Goal: Obtain resource: Obtain resource

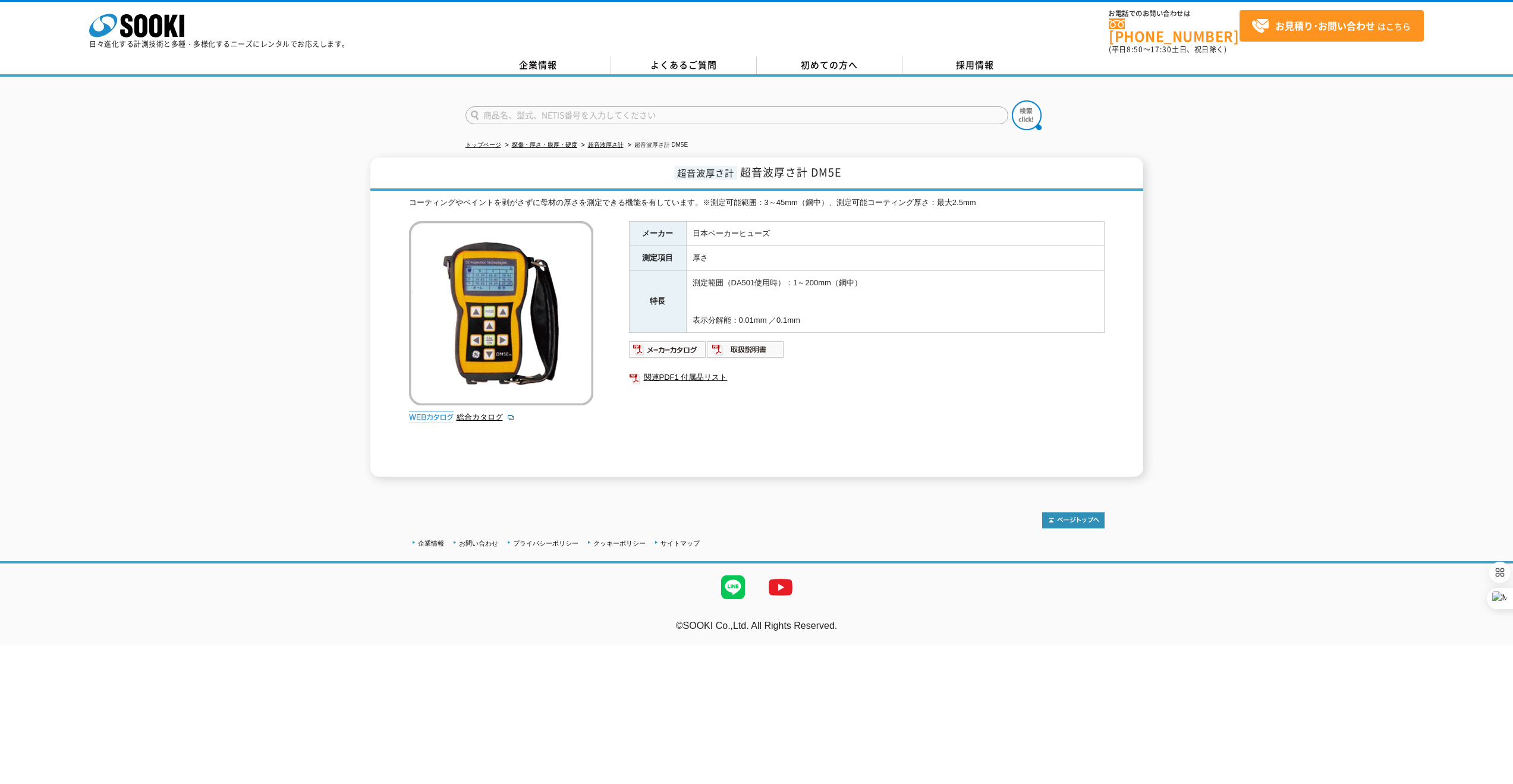
drag, startPoint x: 212, startPoint y: 217, endPoint x: 216, endPoint y: 223, distance: 7.2
click at [215, 223] on div "超音波厚さ計 超音波厚さ計 DM5E コーティングやペイントを剥がさずに母材の厚さを測定できる機能を有しています。※測定可能範囲：3～45mm（鋼中）、測定可…" at bounding box center [756, 317] width 1513 height 319
click at [611, 142] on link "超音波厚さ計" at bounding box center [606, 145] width 36 height 7
click at [608, 142] on link "超音波厚さ計" at bounding box center [606, 145] width 36 height 7
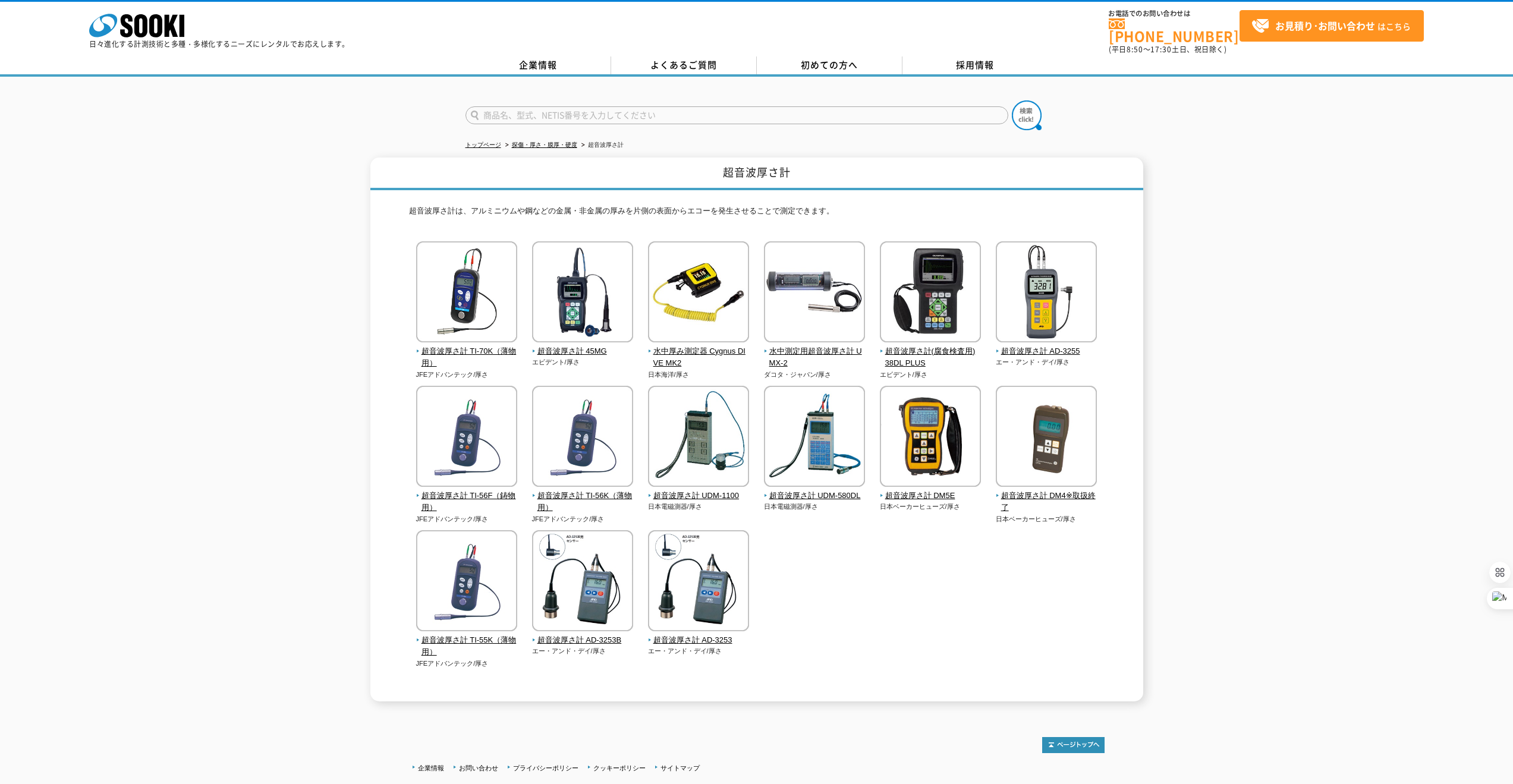
click at [579, 108] on input "text" at bounding box center [737, 115] width 543 height 18
type input "試験片"
click at [1012, 100] on button at bounding box center [1026, 115] width 30 height 30
click at [926, 490] on span "超音波厚さ計 DM5E" at bounding box center [931, 496] width 102 height 13
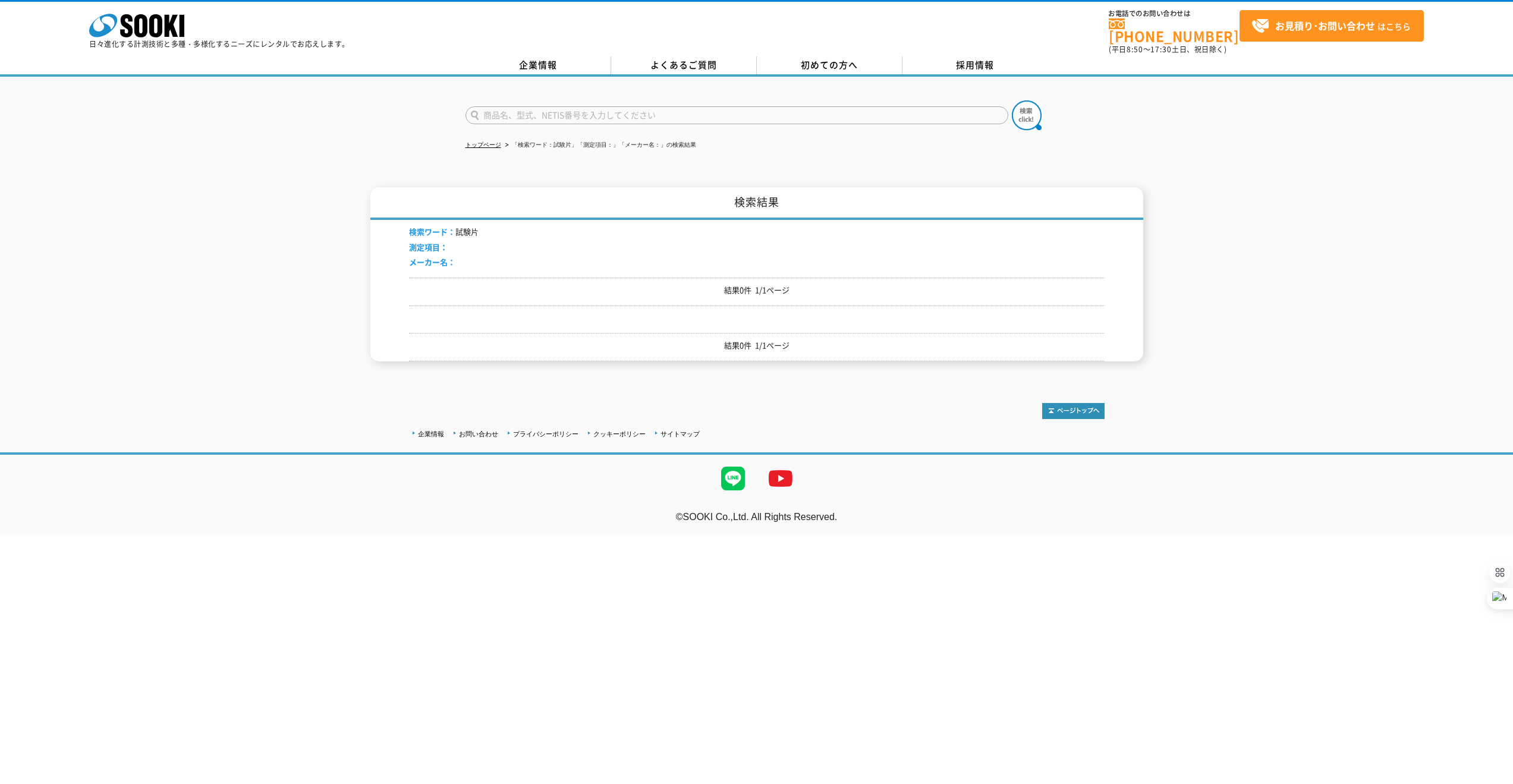
drag, startPoint x: 607, startPoint y: 144, endPoint x: 623, endPoint y: 145, distance: 16.0
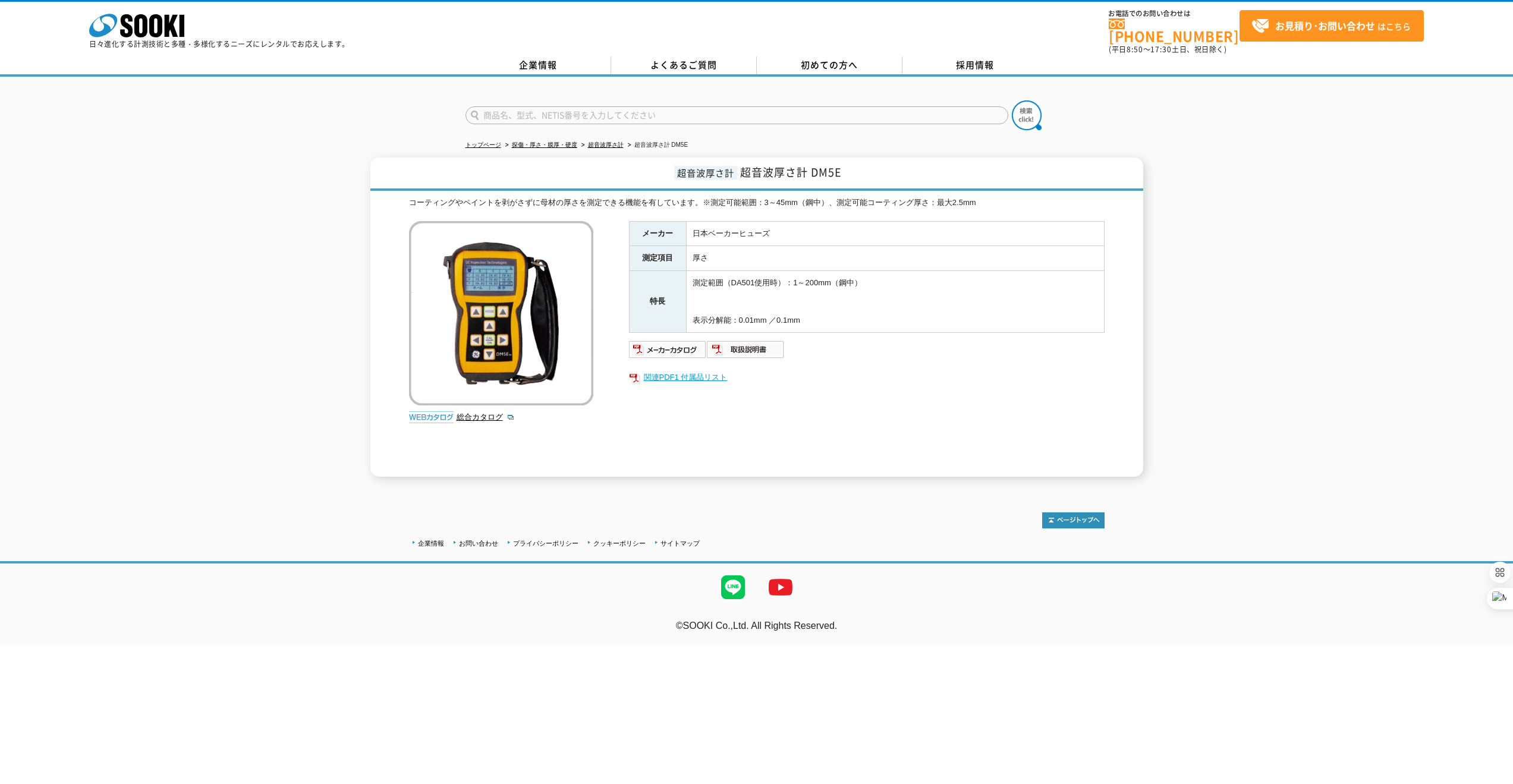
click at [712, 369] on link "関連PDF1 付属品リスト" at bounding box center [867, 377] width 476 height 15
